Goal: Task Accomplishment & Management: Complete application form

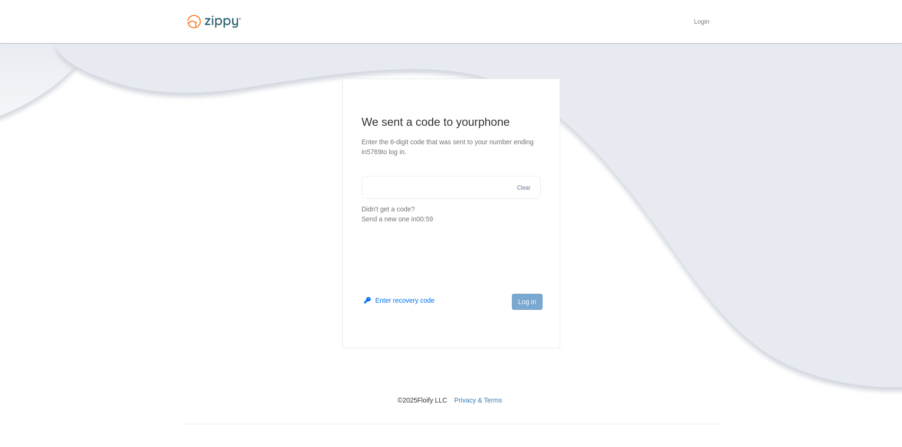
click at [414, 196] on input "text" at bounding box center [451, 187] width 179 height 23
type input "******"
click at [514, 301] on button "Log in" at bounding box center [527, 302] width 30 height 16
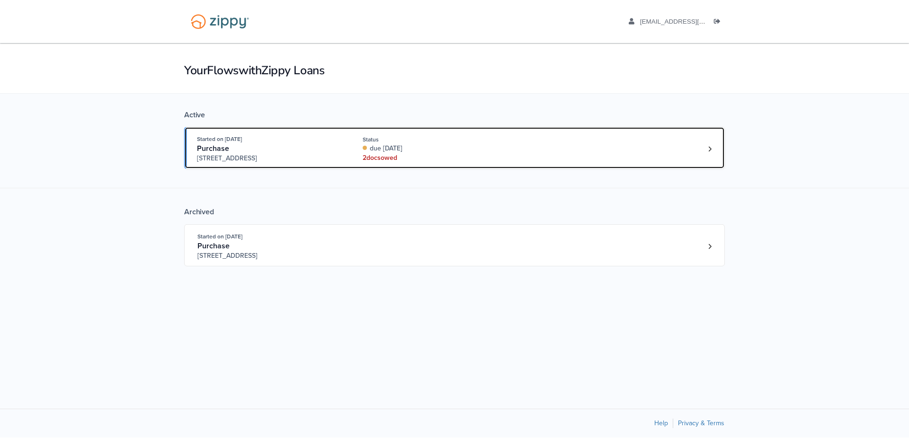
click at [361, 151] on div "Started on Aug. 15th, 2025 Purchase 4000 SW 47th Street, Gainesville, FL, 32608…" at bounding box center [449, 148] width 505 height 29
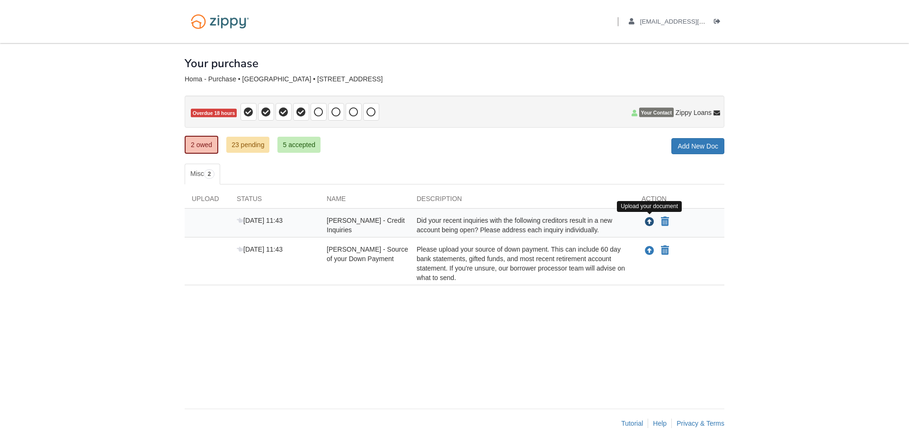
click at [652, 220] on icon "Upload Justin Homa - Credit Inquiries" at bounding box center [649, 222] width 9 height 9
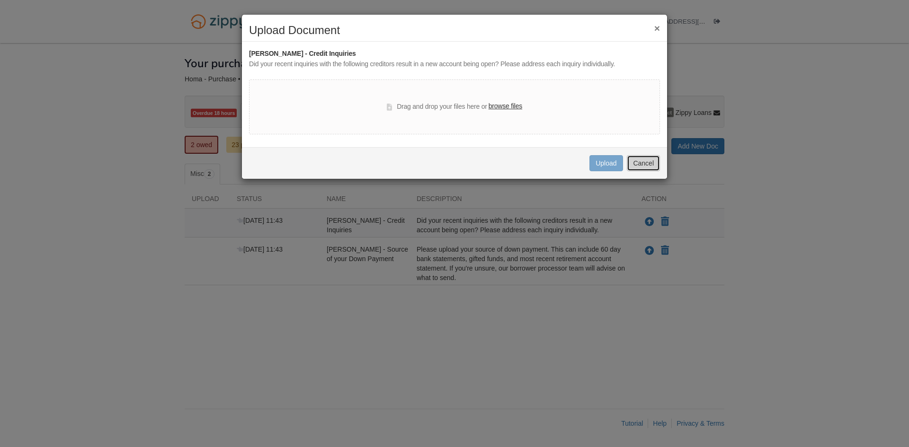
click at [653, 160] on button "Cancel" at bounding box center [643, 163] width 33 height 16
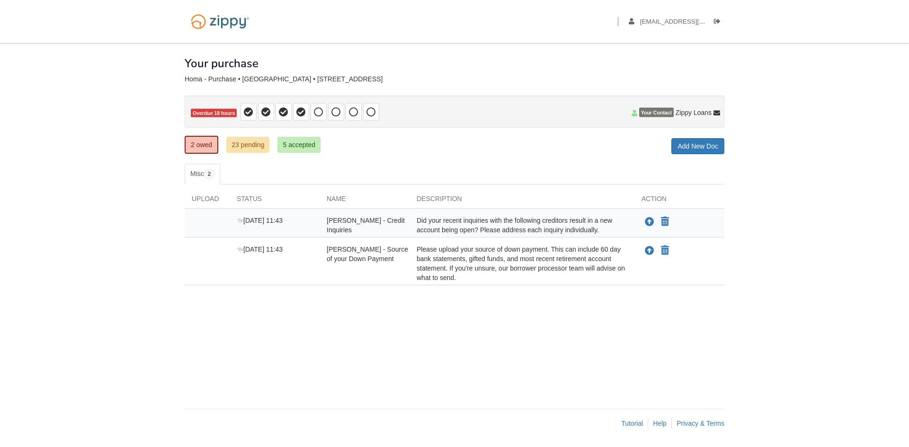
click at [539, 224] on div "Did your recent inquiries with the following creditors result in a new account …" at bounding box center [521, 225] width 225 height 19
click at [533, 229] on div "Did your recent inquiries with the following creditors result in a new account …" at bounding box center [521, 225] width 225 height 19
click at [649, 220] on icon "Upload Justin Homa - Credit Inquiries" at bounding box center [649, 222] width 9 height 9
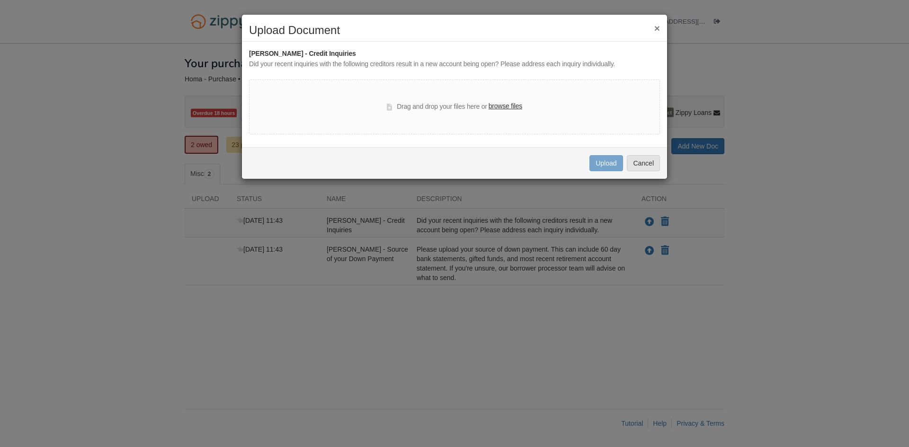
click at [502, 105] on label "browse files" at bounding box center [505, 106] width 34 height 10
click at [0, 0] on input "browse files" at bounding box center [0, 0] width 0 height 0
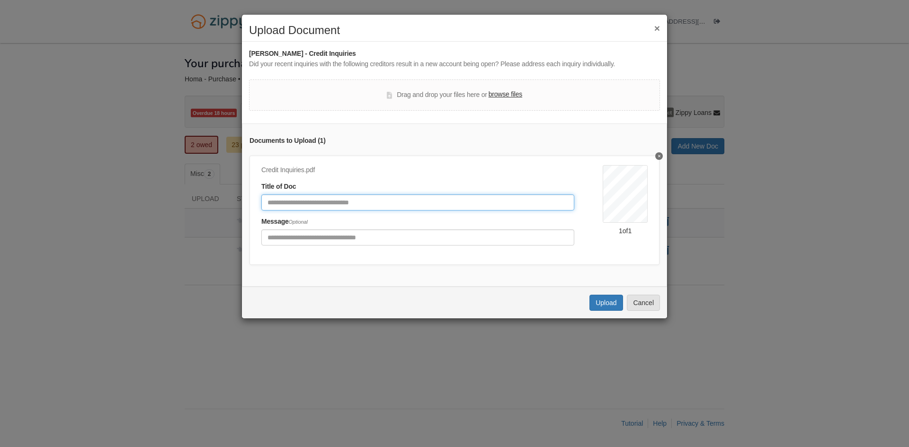
click at [307, 205] on input "Document Title" at bounding box center [417, 203] width 313 height 16
type input "**********"
click at [604, 310] on button "Upload" at bounding box center [605, 303] width 33 height 16
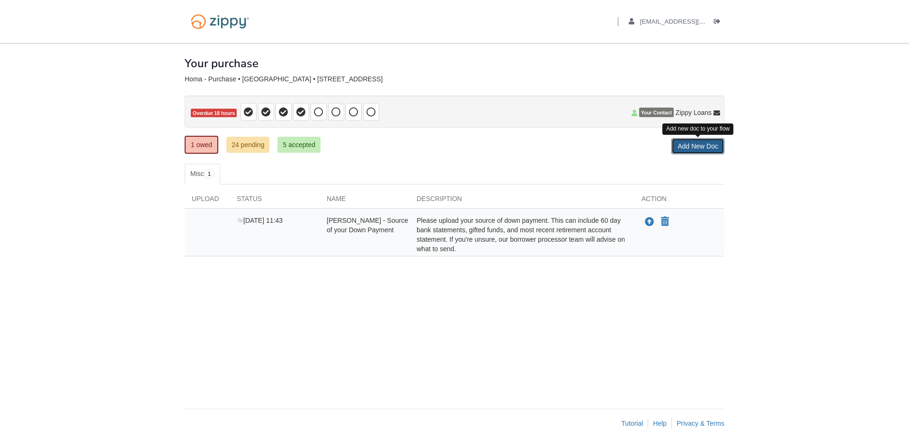
click at [700, 146] on link "Add New Doc" at bounding box center [697, 146] width 53 height 16
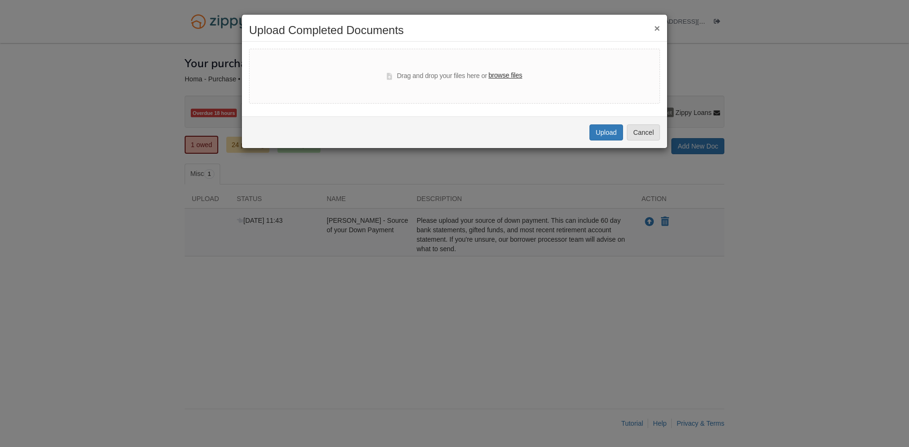
click at [504, 75] on label "browse files" at bounding box center [505, 76] width 34 height 10
click at [0, 0] on input "browse files" at bounding box center [0, 0] width 0 height 0
select select "****"
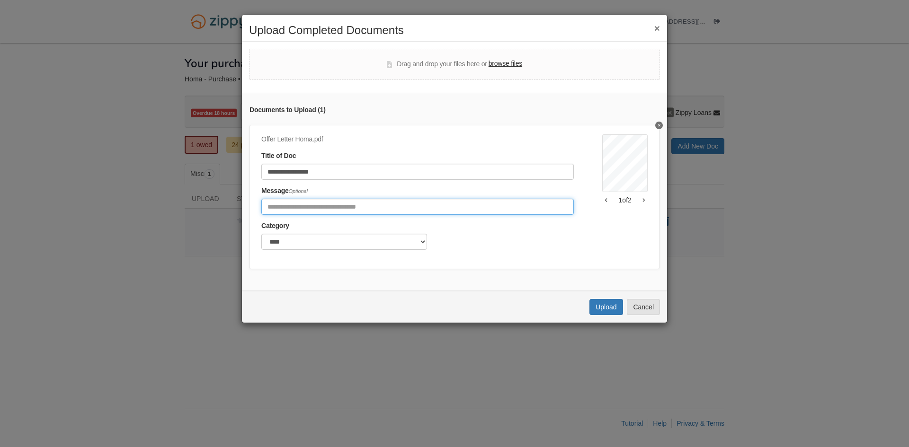
click at [276, 203] on input "Include any comments on this document" at bounding box center [417, 207] width 312 height 16
type input "**********"
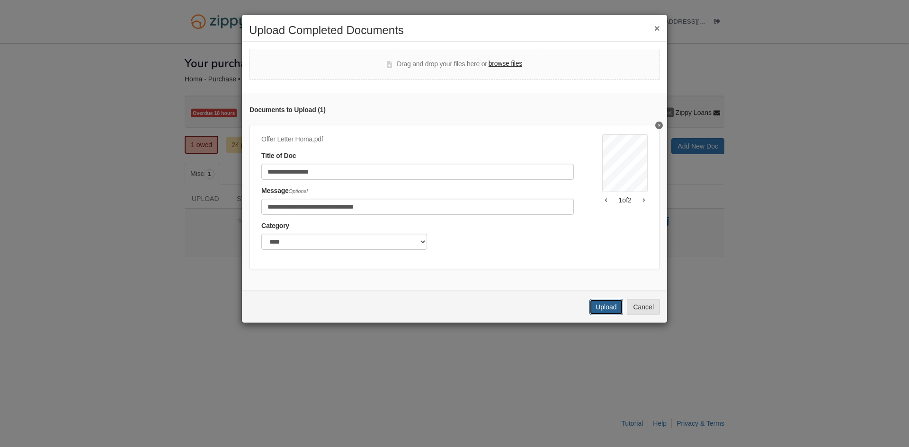
click at [606, 314] on button "Upload" at bounding box center [605, 307] width 33 height 16
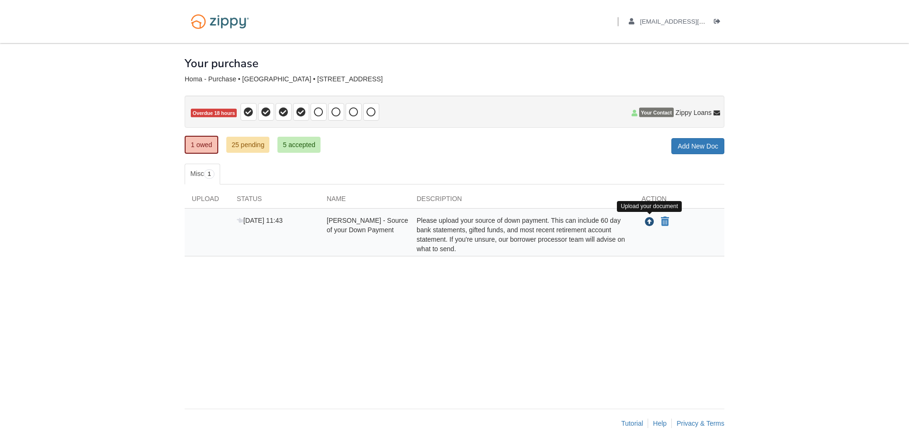
click at [649, 219] on icon "Upload Justin Homa - Source of your Down Payment" at bounding box center [649, 222] width 9 height 9
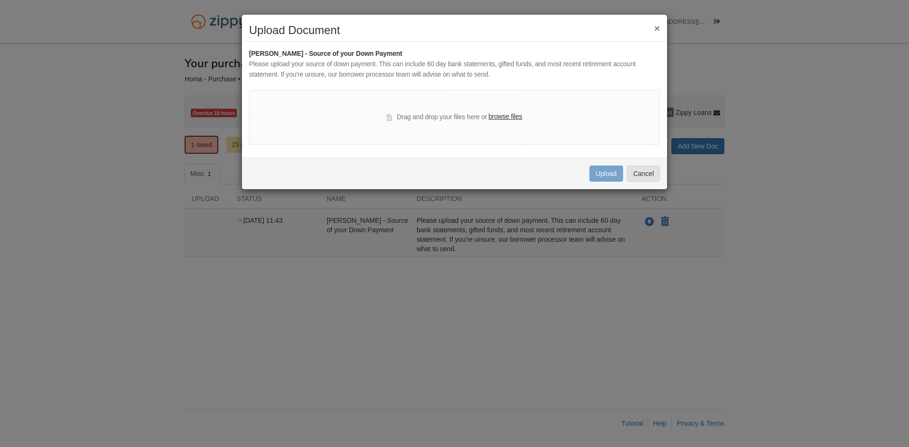
click at [509, 116] on label "browse files" at bounding box center [505, 117] width 34 height 10
click at [0, 0] on input "browse files" at bounding box center [0, 0] width 0 height 0
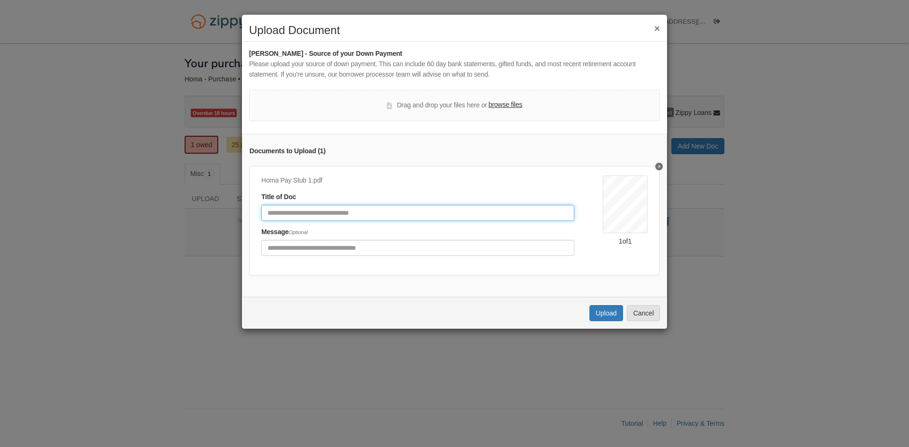
click at [287, 218] on input "Document Title" at bounding box center [417, 213] width 313 height 16
type input "**********"
click at [610, 321] on button "Upload" at bounding box center [605, 313] width 33 height 16
